Goal: Task Accomplishment & Management: Manage account settings

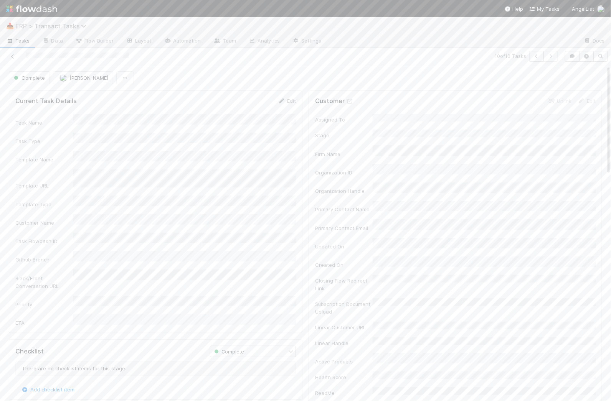
click at [67, 26] on span "ERP > Transact Tasks" at bounding box center [52, 26] width 75 height 8
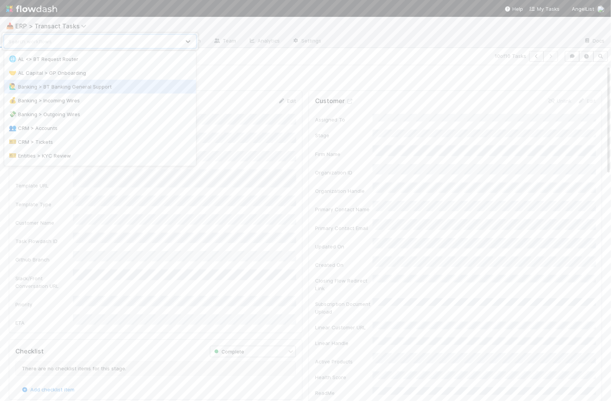
scroll to position [136, 0]
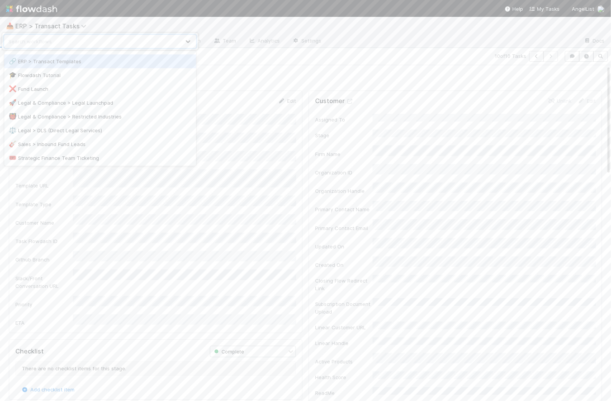
click at [59, 25] on div "option ERP > Transact Templates focused, 11 of 18. 18 results available. Use Up…" at bounding box center [305, 200] width 611 height 401
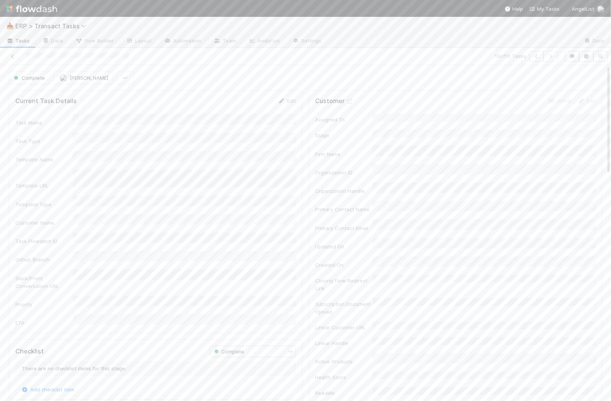
click at [20, 42] on span "Tasks" at bounding box center [18, 41] width 24 height 8
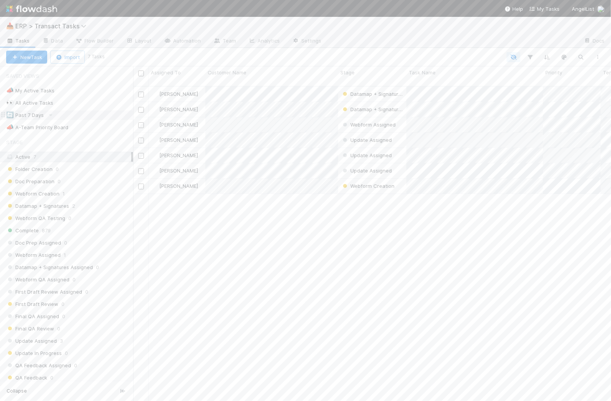
scroll to position [322, 478]
click at [33, 115] on div "🔄 Past 7 Days" at bounding box center [25, 116] width 38 height 10
click at [47, 368] on div "All 889" at bounding box center [68, 373] width 125 height 10
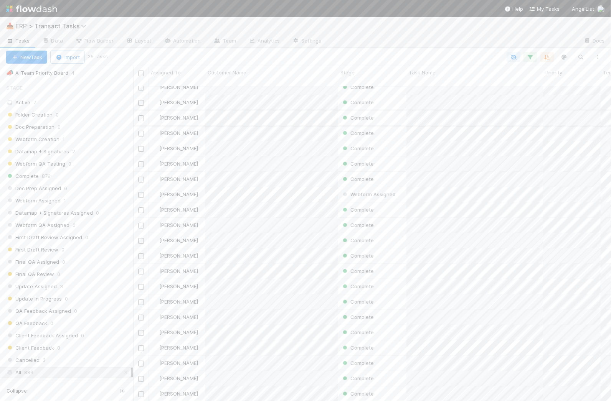
scroll to position [78, 0]
